Goal: Information Seeking & Learning: Learn about a topic

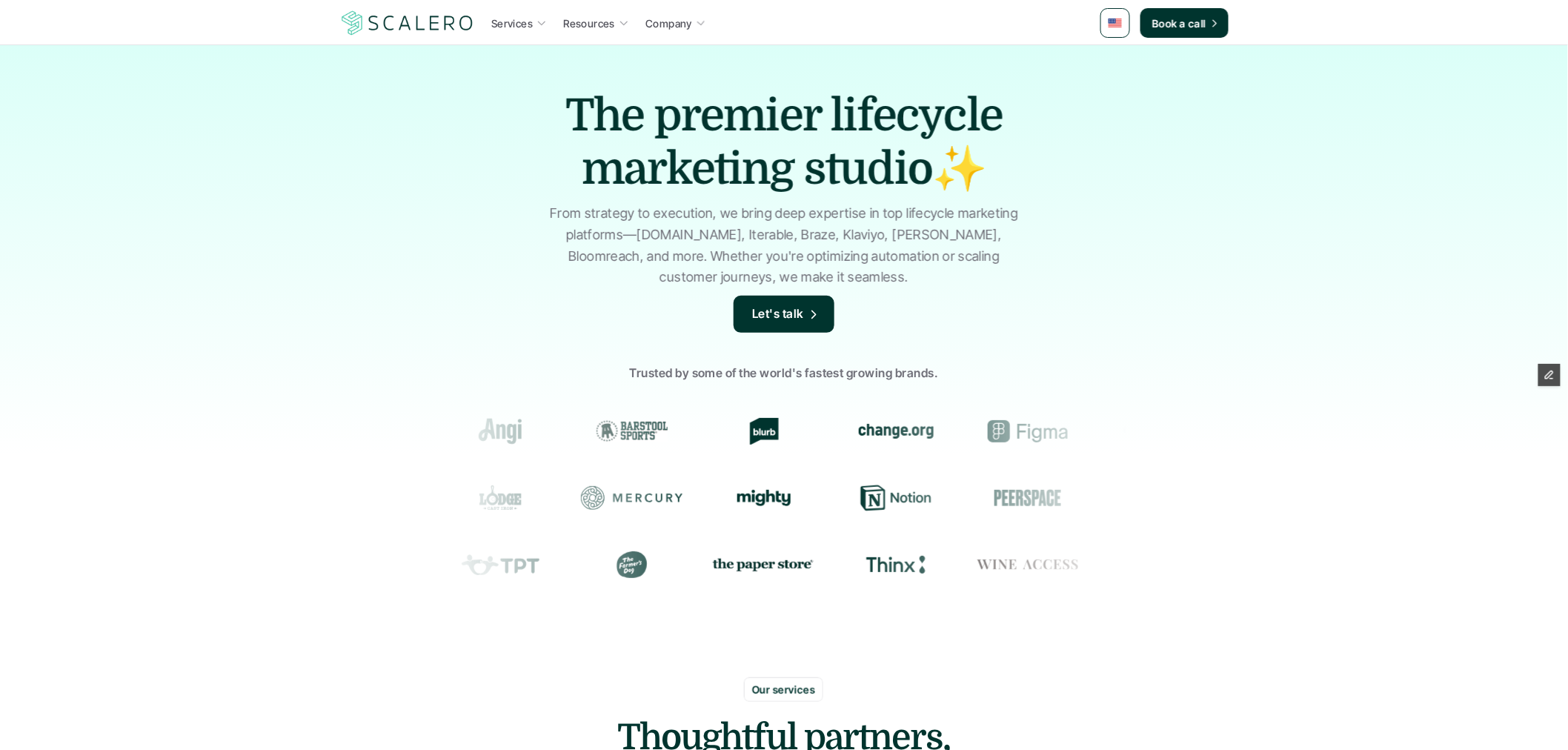
click at [1115, 24] on img at bounding box center [1115, 22] width 14 height 9
click at [1122, 57] on img at bounding box center [1117, 60] width 12 height 8
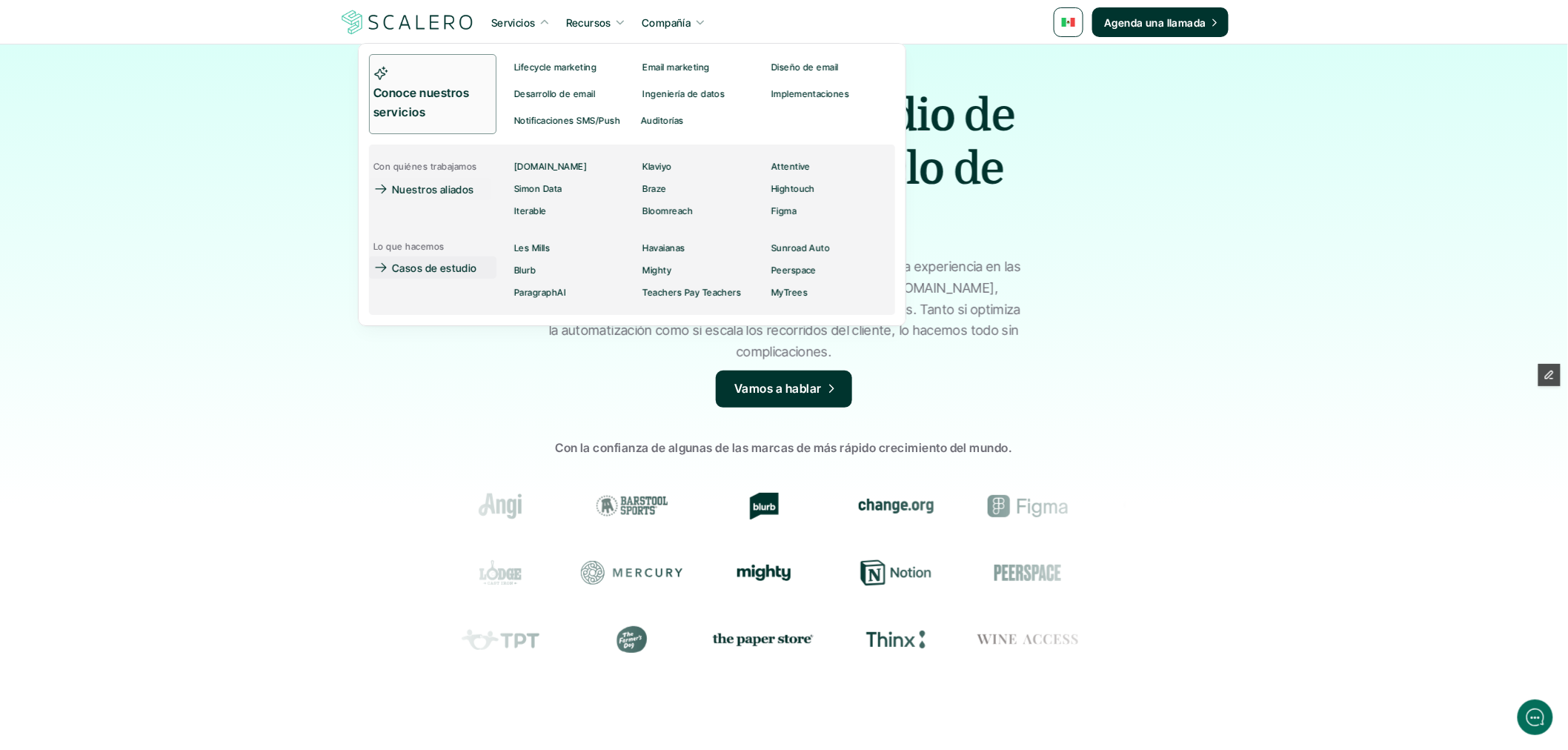
click at [450, 258] on div "Casos de estudio" at bounding box center [439, 267] width 94 height 18
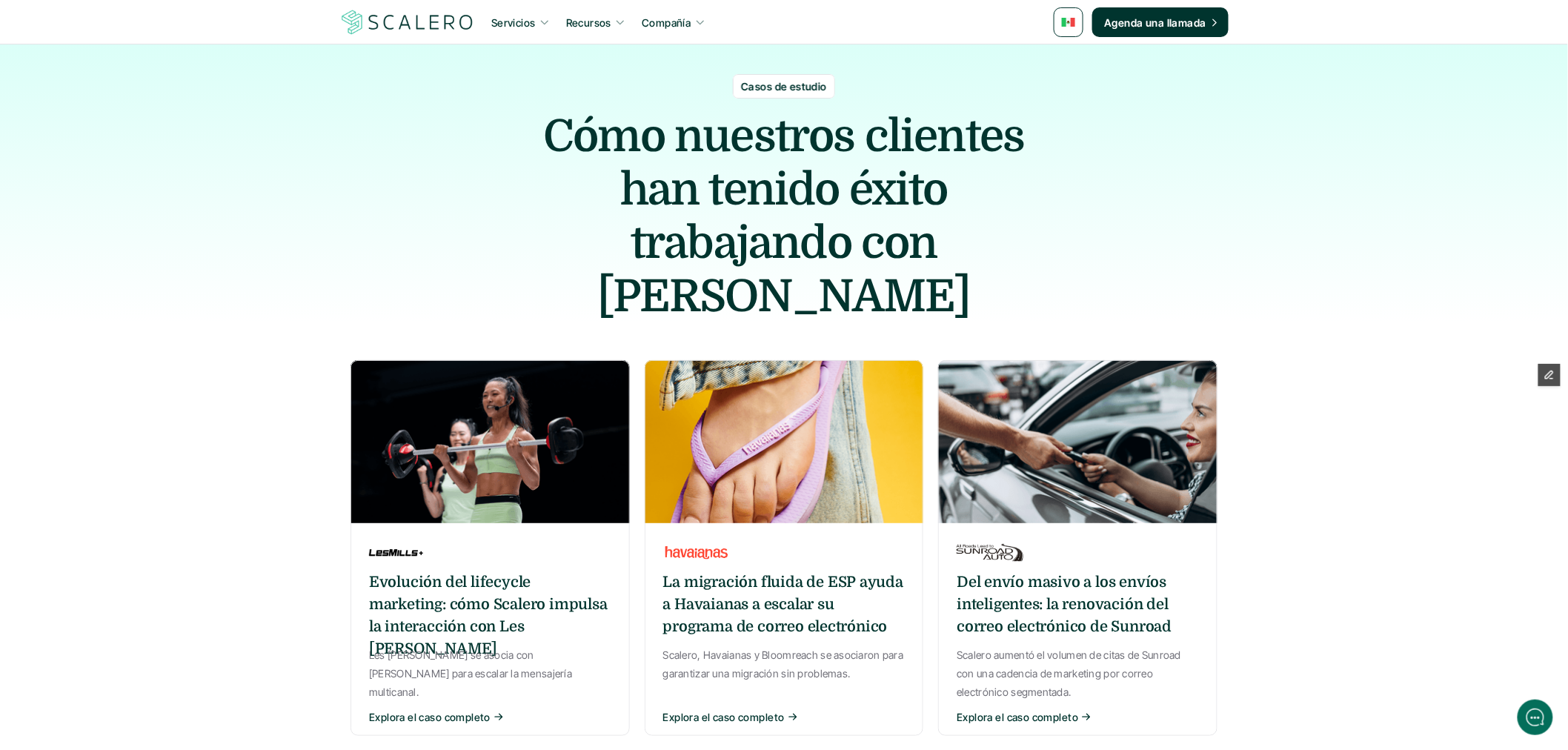
scroll to position [411, 0]
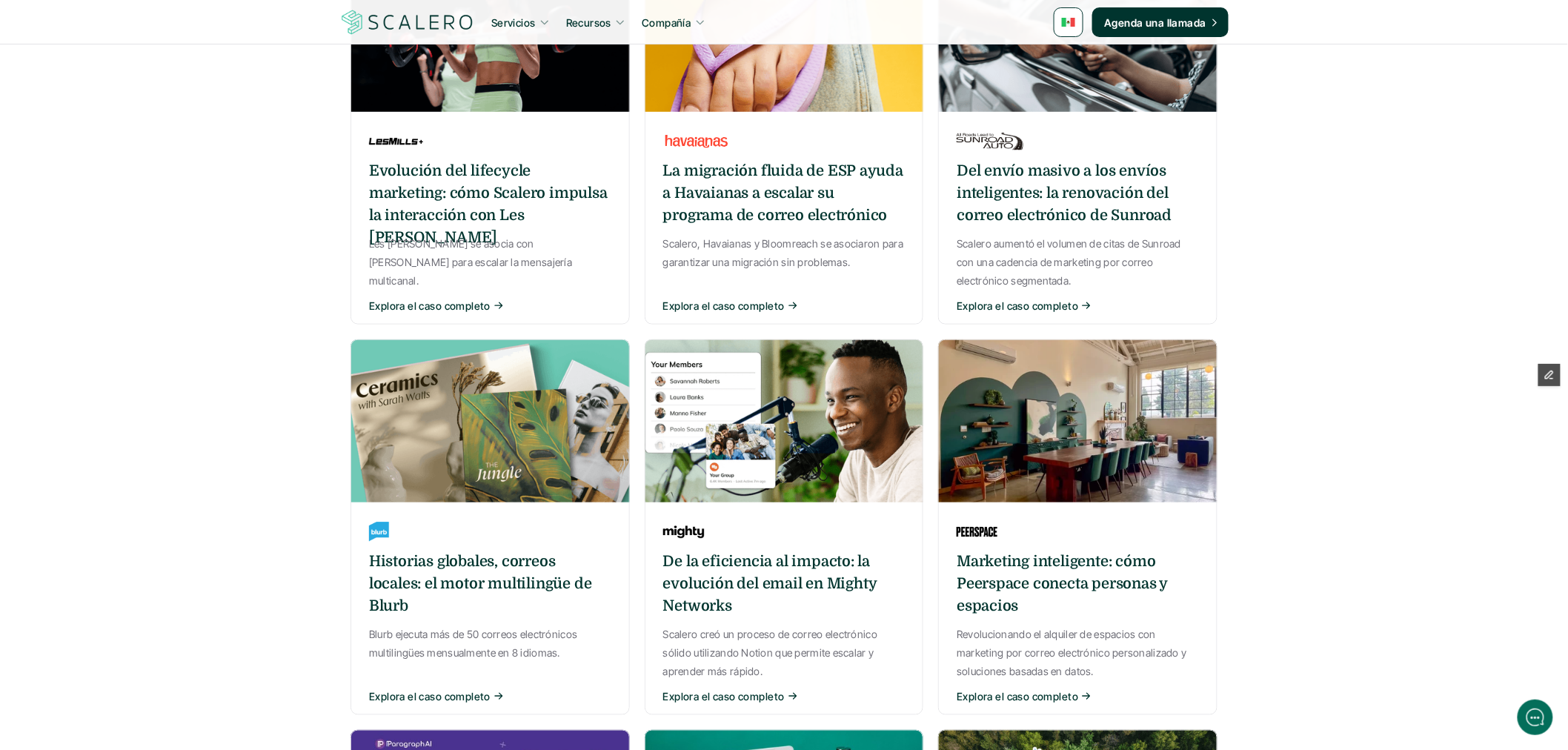
click at [524, 234] on div "Les [PERSON_NAME] se asocia con [PERSON_NAME] para escalar la mensajería multic…" at bounding box center [490, 262] width 242 height 57
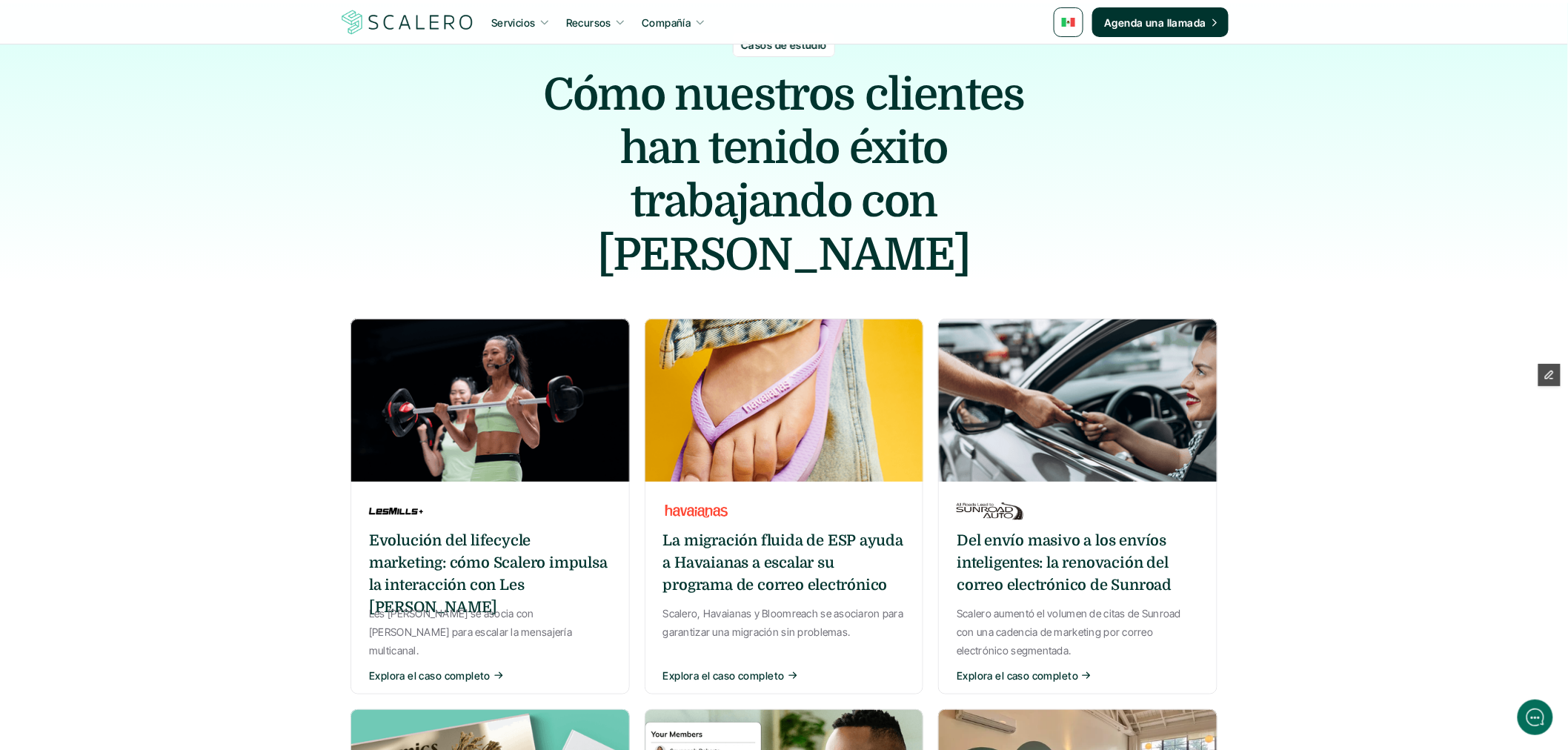
scroll to position [493, 0]
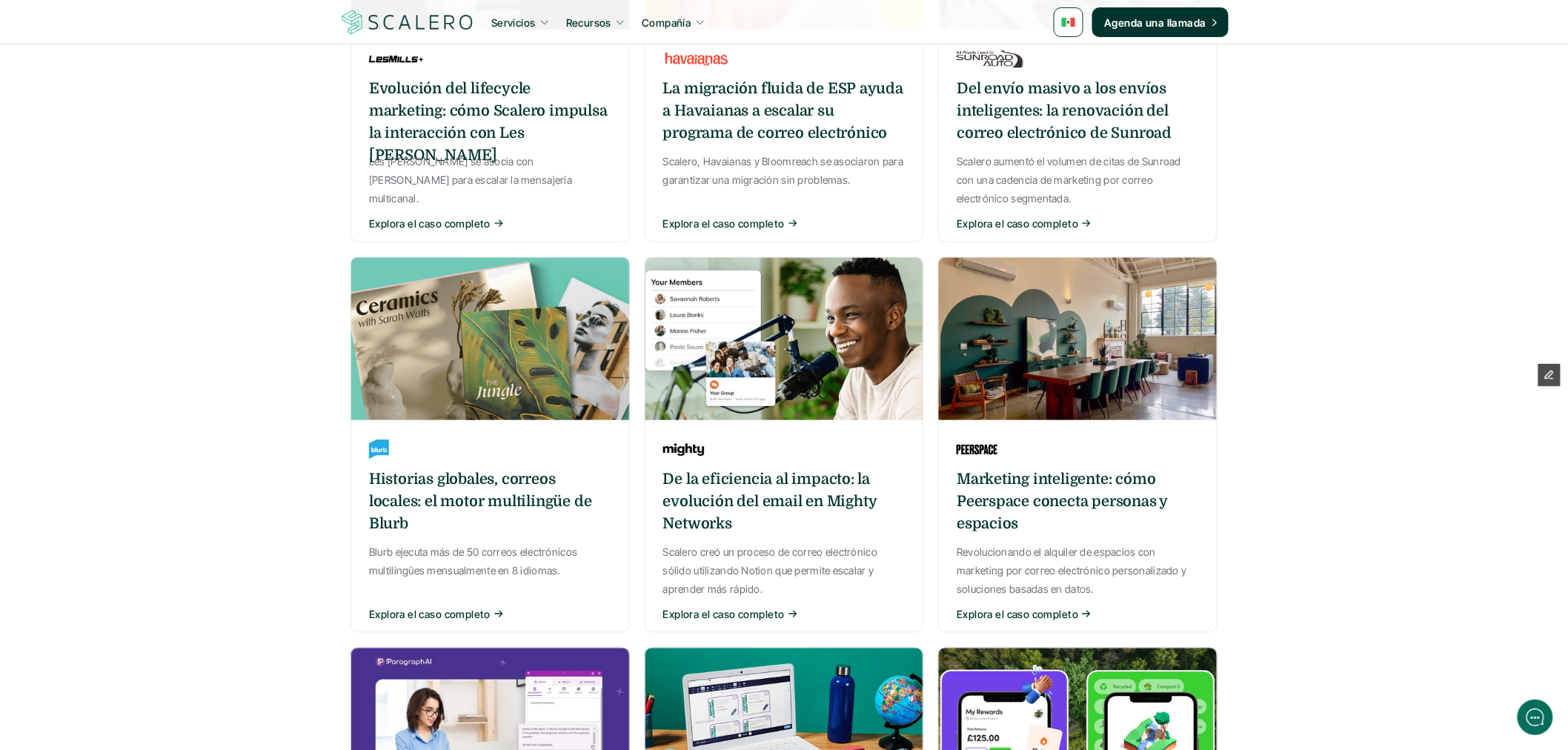
click at [766, 543] on p "Scalero creó un proceso de correo electrónico sólido utilizando Notion que perm…" at bounding box center [784, 571] width 242 height 57
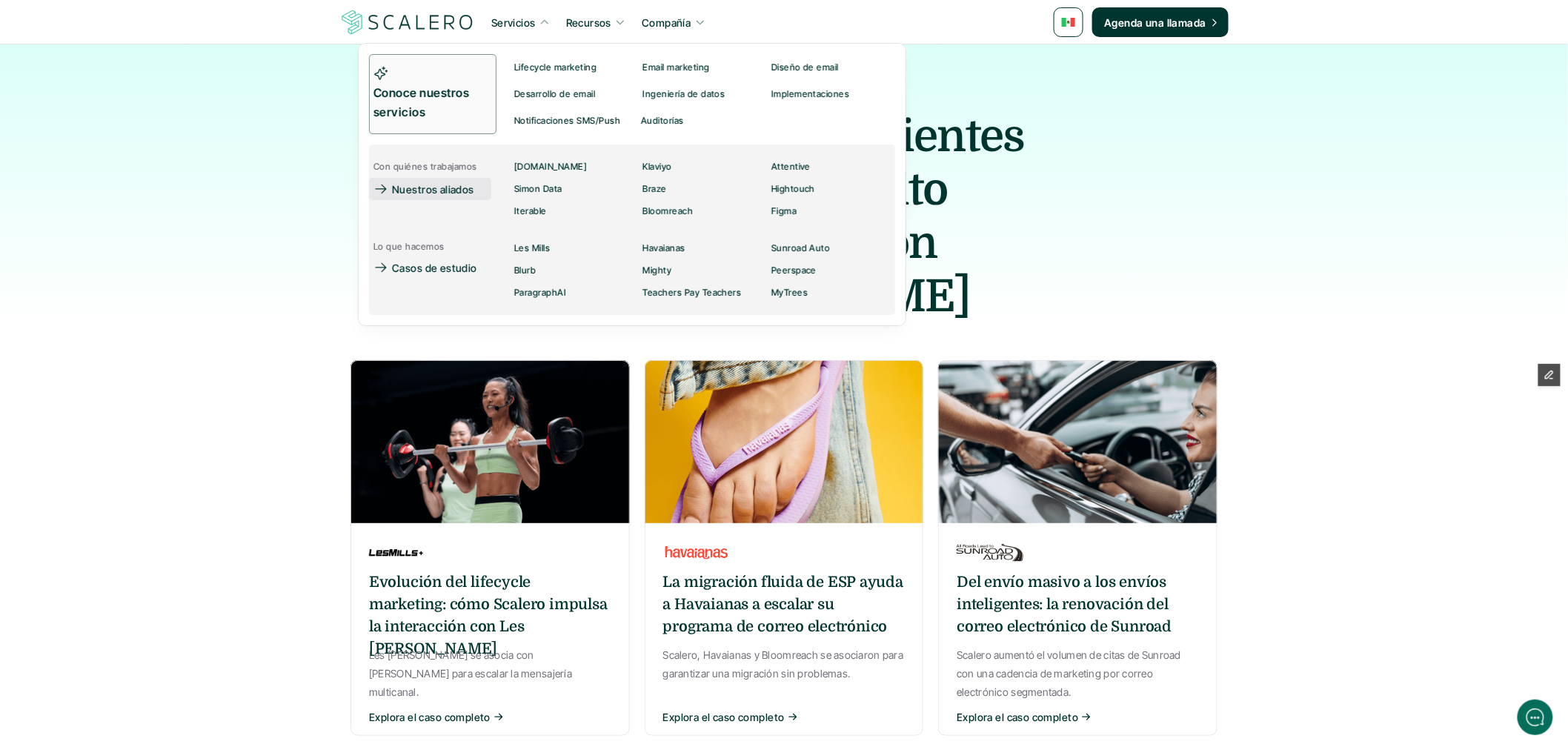
click at [442, 190] on p "Nuestros aliados" at bounding box center [433, 190] width 82 height 16
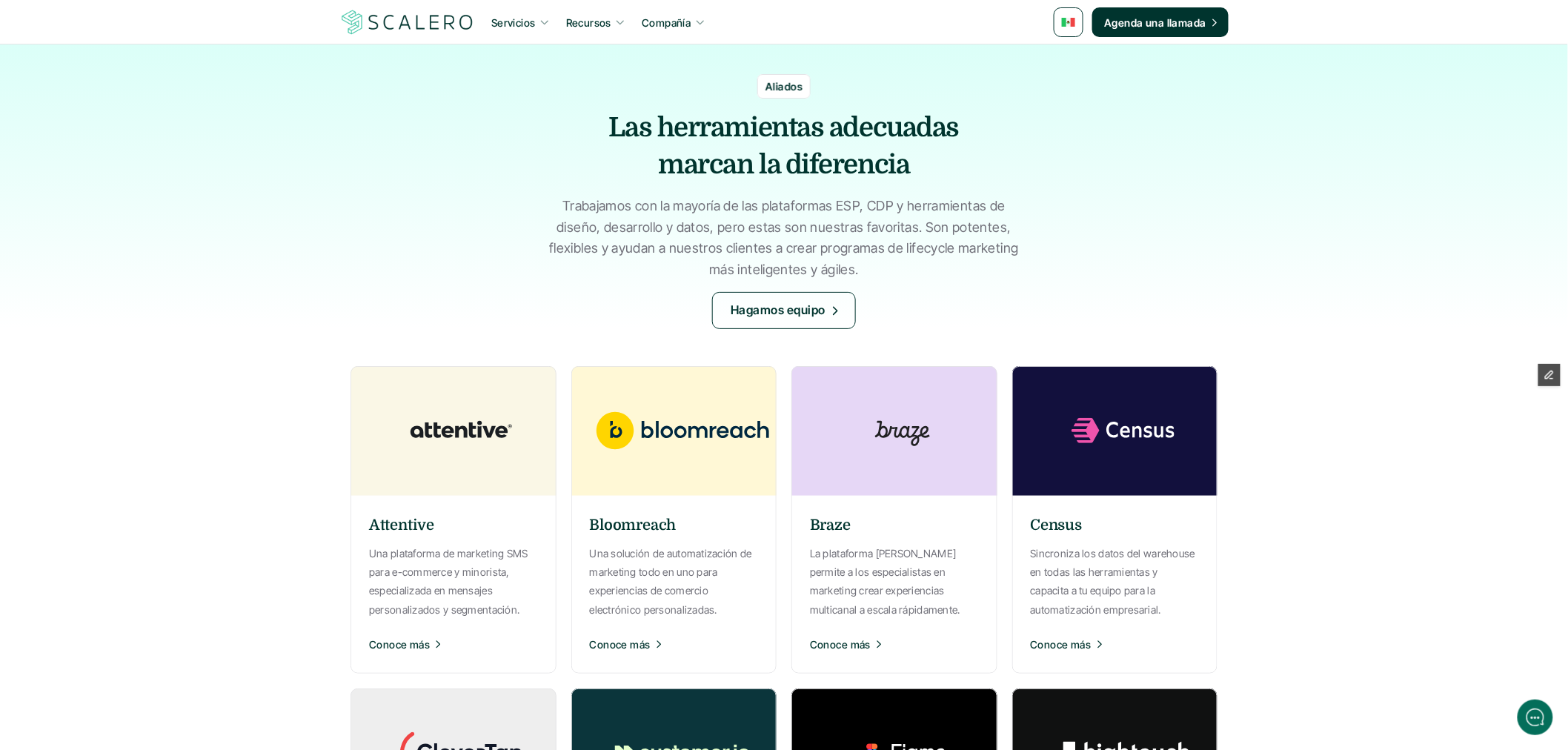
click at [638, 556] on p "Una solución de automatización de marketing todo en uno para experiencias de co…" at bounding box center [674, 581] width 169 height 75
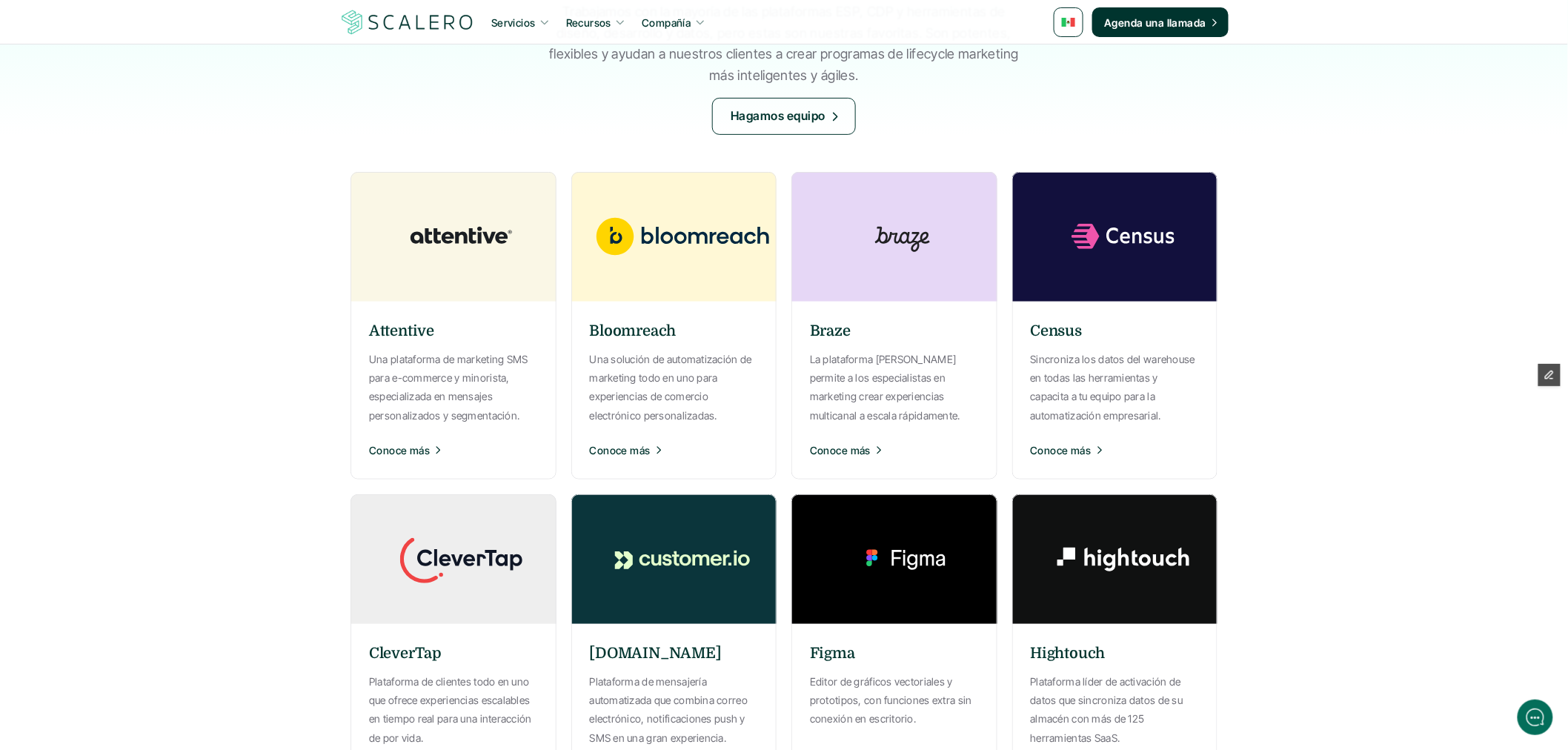
scroll to position [411, 0]
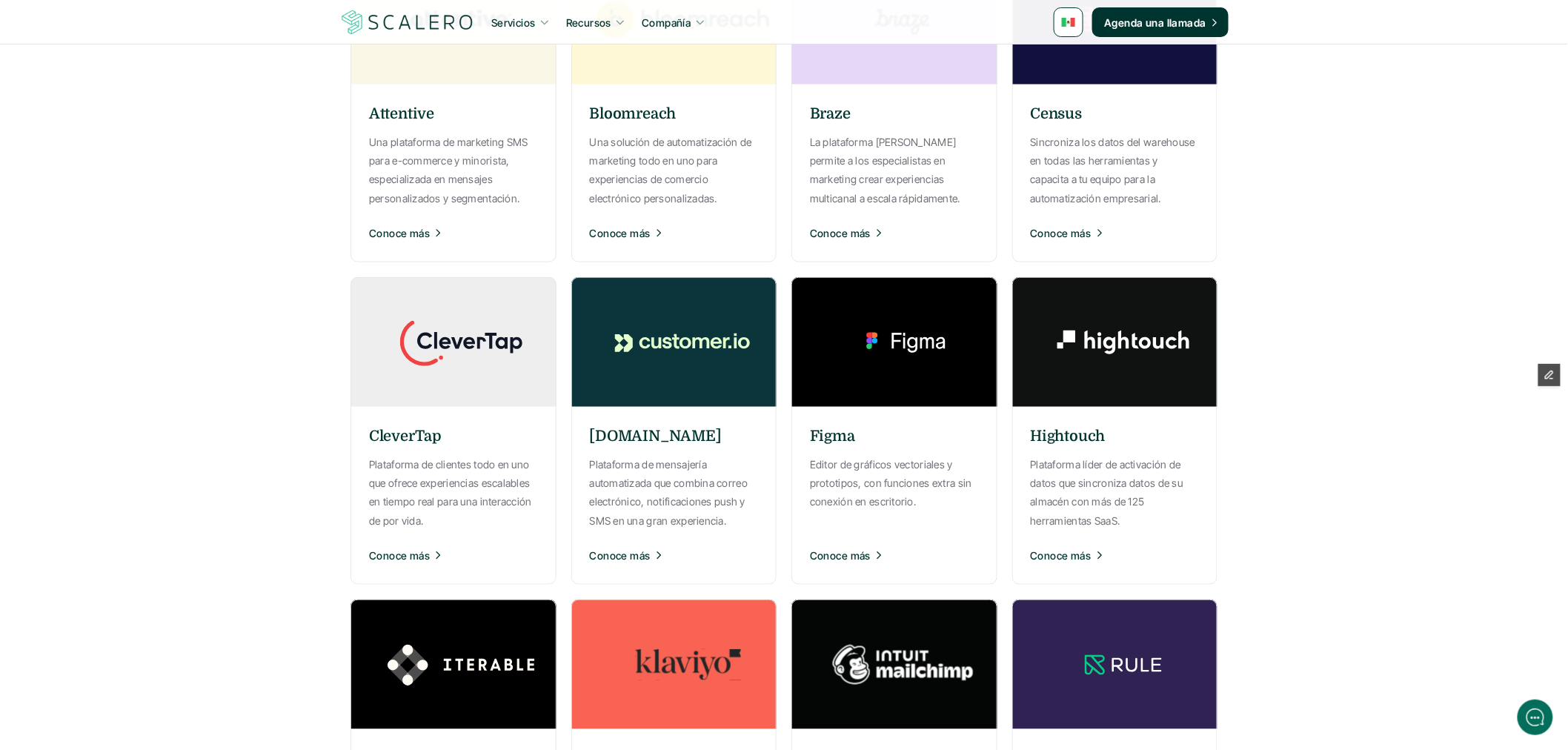
click at [661, 661] on img at bounding box center [682, 664] width 222 height 130
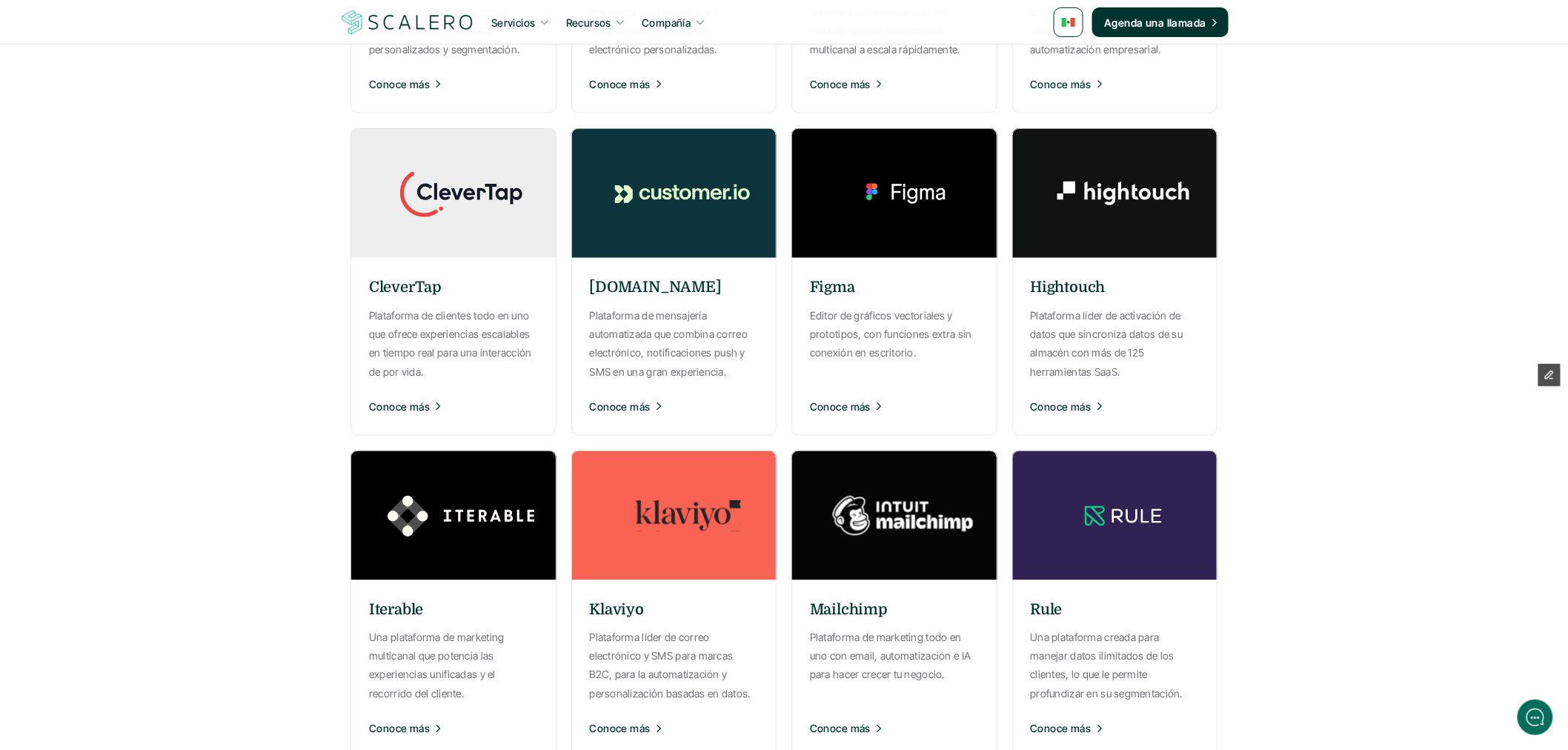
scroll to position [493, 0]
